Goal: Check status: Check status

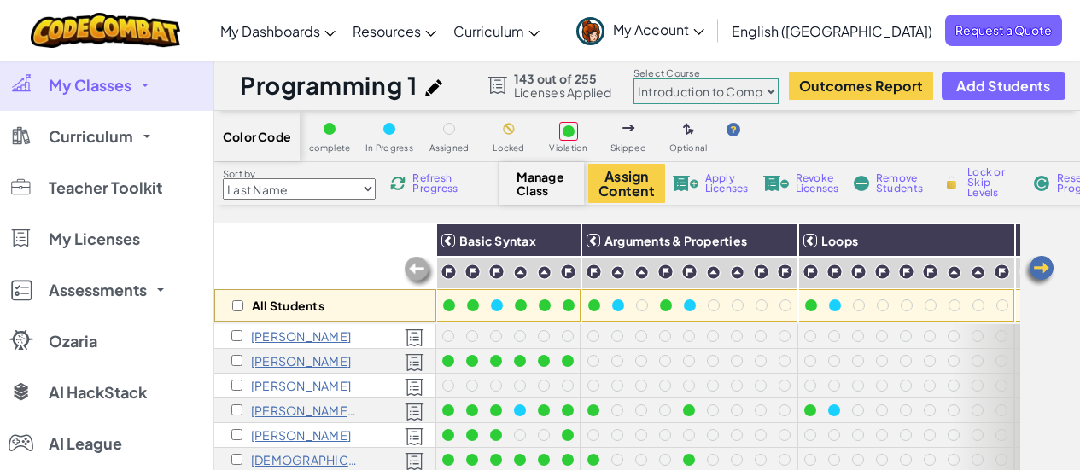
select select "560f1a9f22961295f9427742"
click at [417, 181] on span "Refresh Progress" at bounding box center [438, 183] width 53 height 20
click at [144, 78] on link "My Classes" at bounding box center [106, 85] width 213 height 51
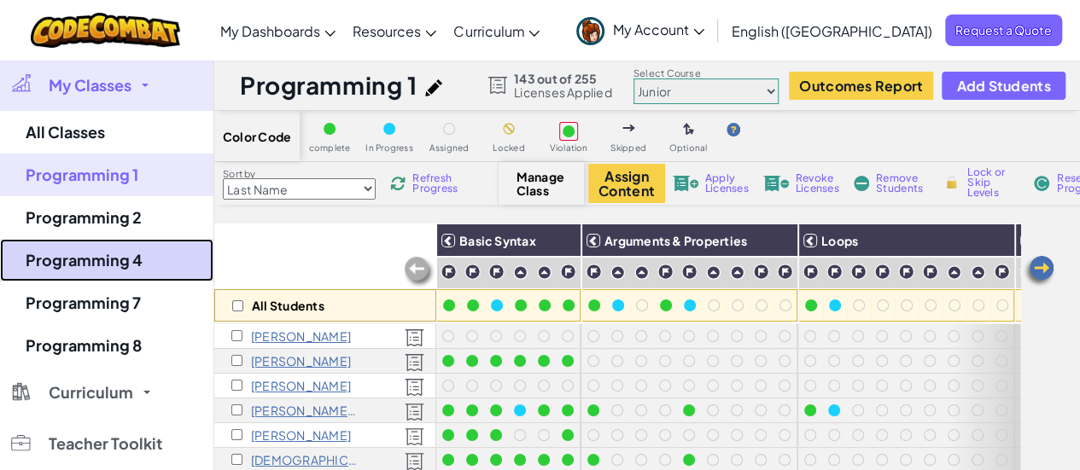
click at [142, 259] on link "Programming 4" at bounding box center [106, 260] width 213 height 43
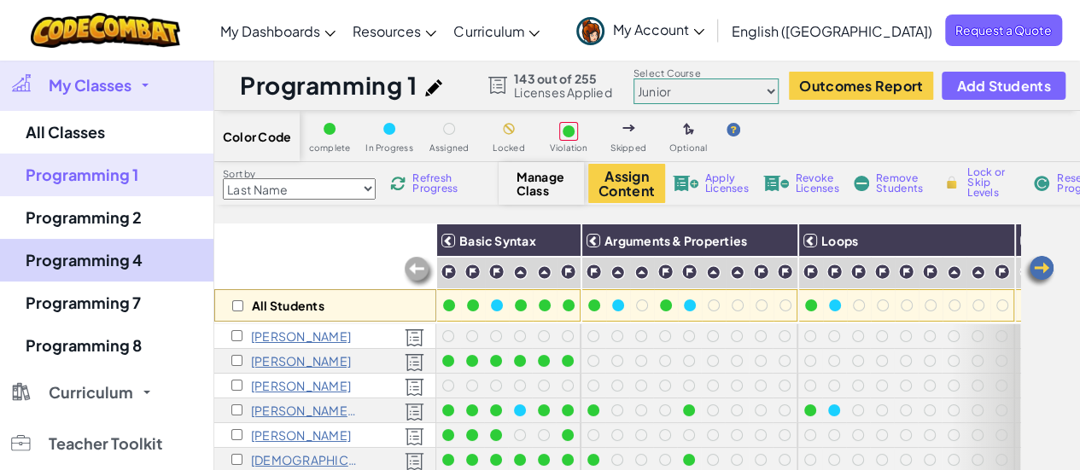
select select "560f1a9f22961295f9427742"
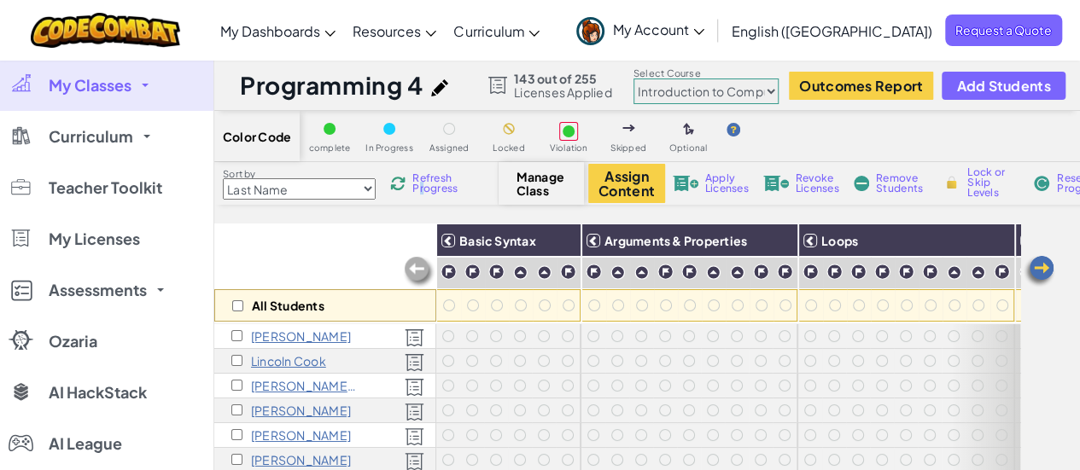
click at [418, 186] on span "Refresh Progress" at bounding box center [438, 183] width 53 height 20
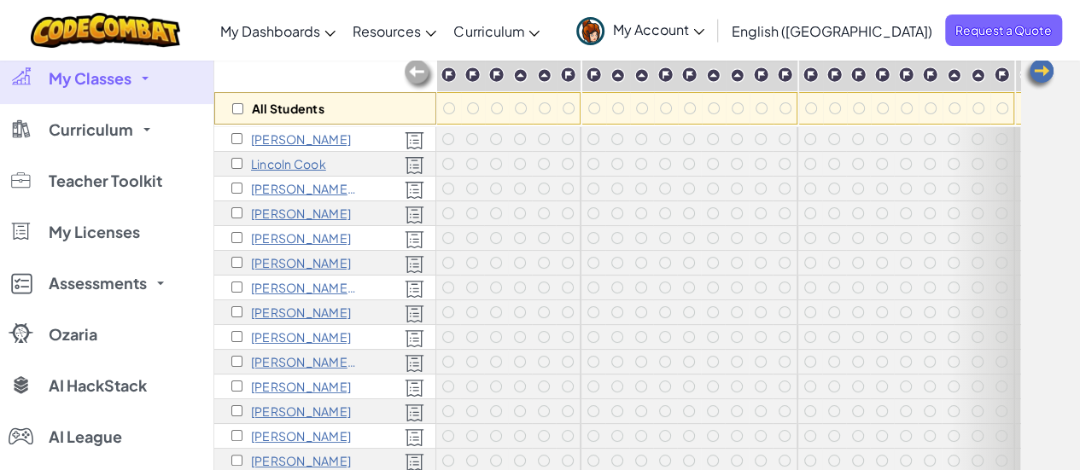
scroll to position [171, 0]
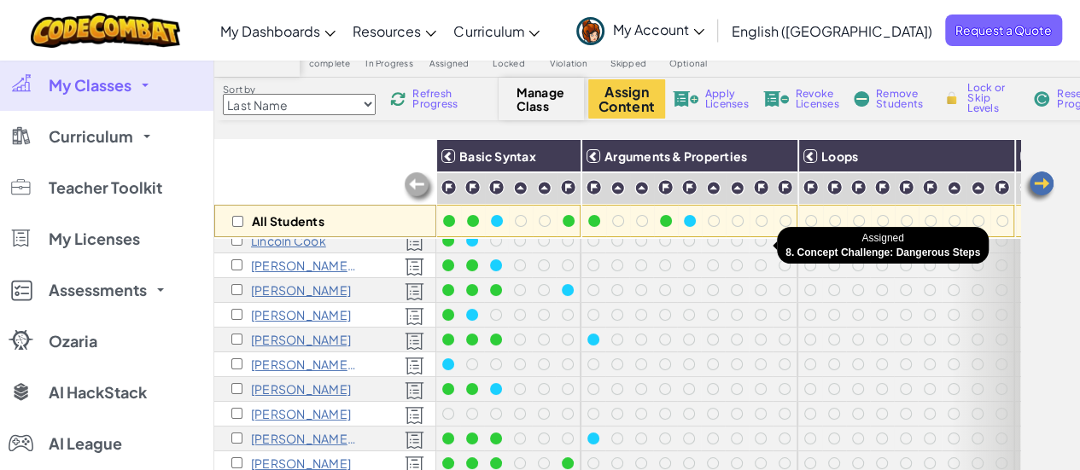
scroll to position [55, 0]
